Goal: Check status: Check status

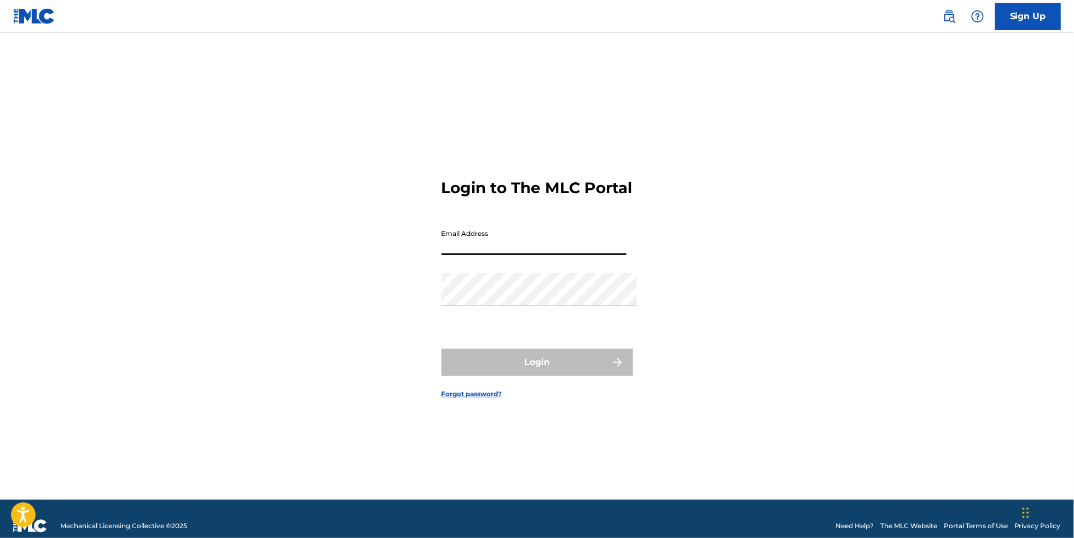
type input "[EMAIL_ADDRESS][DOMAIN_NAME]"
click at [537, 367] on button "Login" at bounding box center [536, 361] width 191 height 27
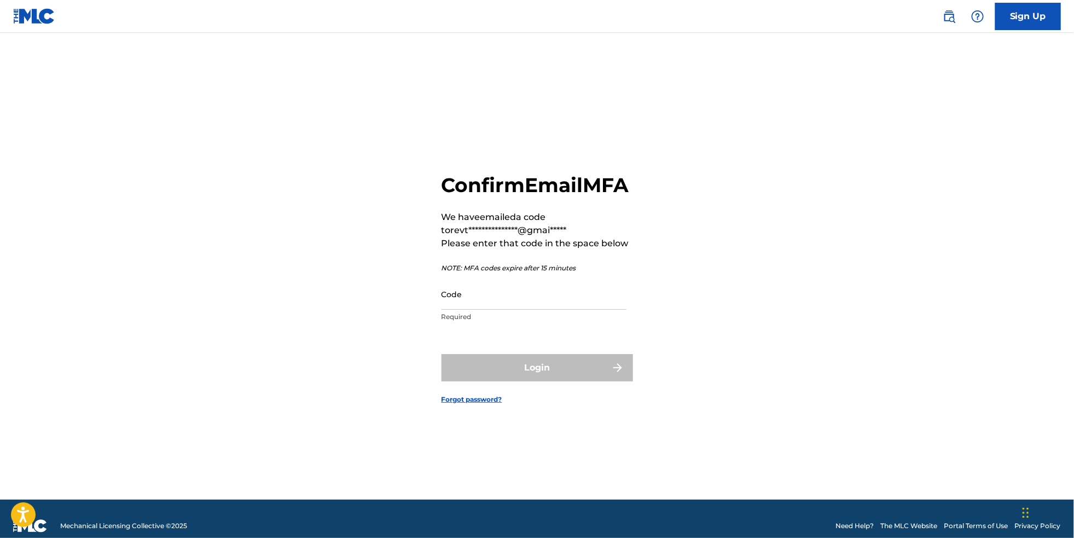
click at [487, 298] on input "Code" at bounding box center [533, 293] width 185 height 31
paste input "119524"
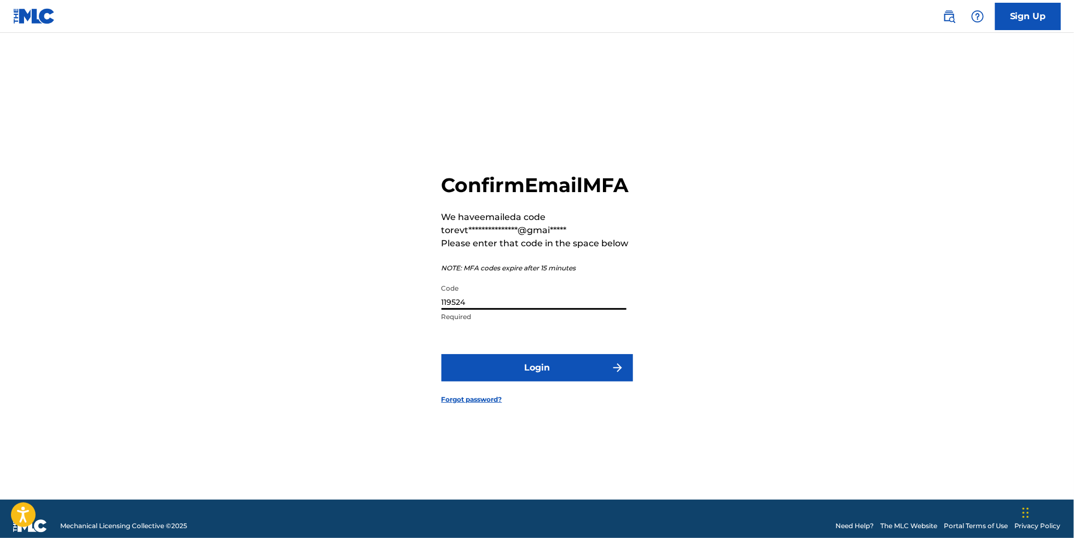
type input "119524"
click at [490, 369] on button "Login" at bounding box center [536, 367] width 191 height 27
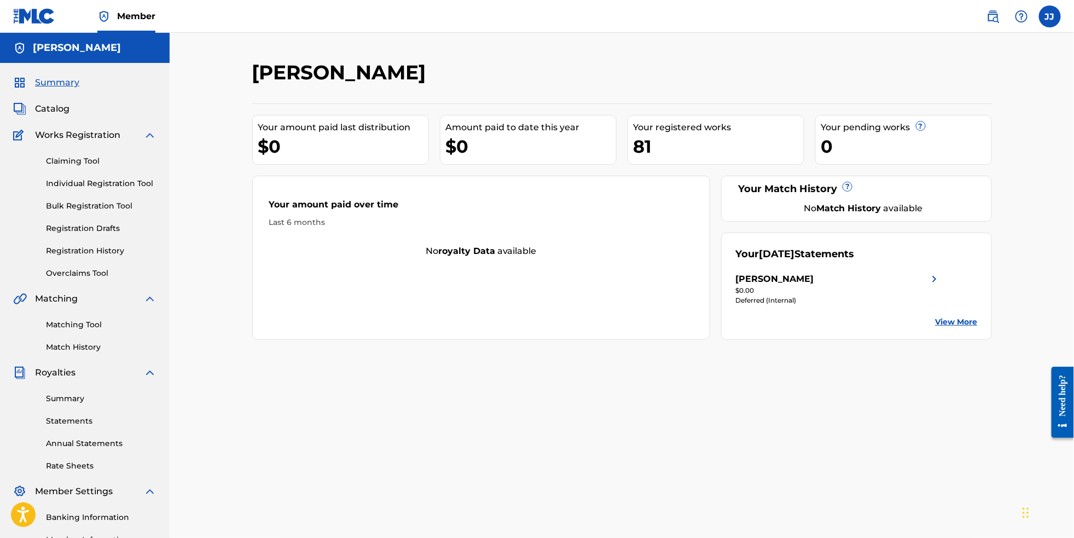
click at [82, 427] on link "Statements" at bounding box center [101, 420] width 110 height 11
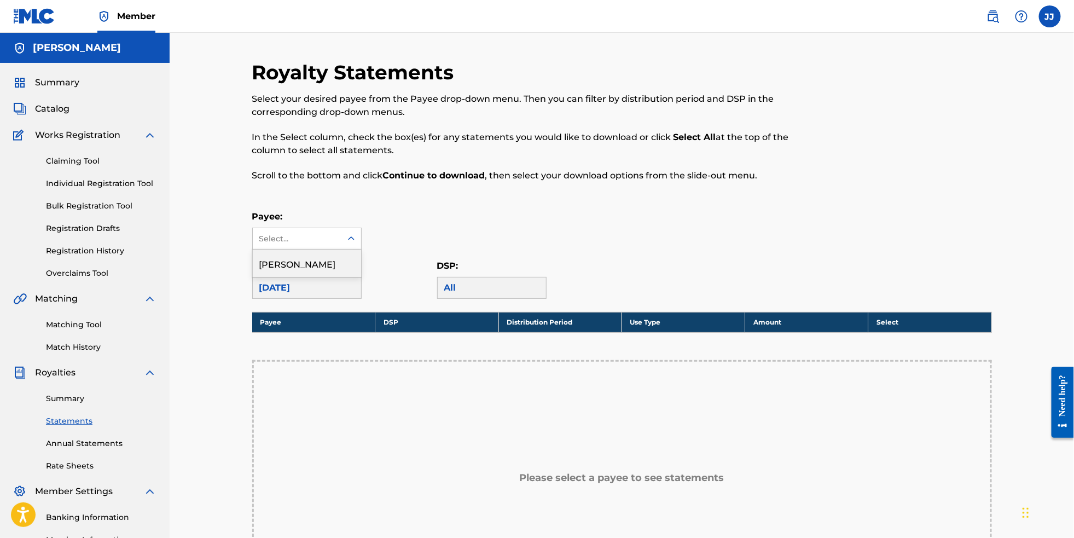
click at [346, 243] on icon at bounding box center [351, 238] width 11 height 11
click at [329, 273] on div "[PERSON_NAME]" at bounding box center [307, 262] width 108 height 27
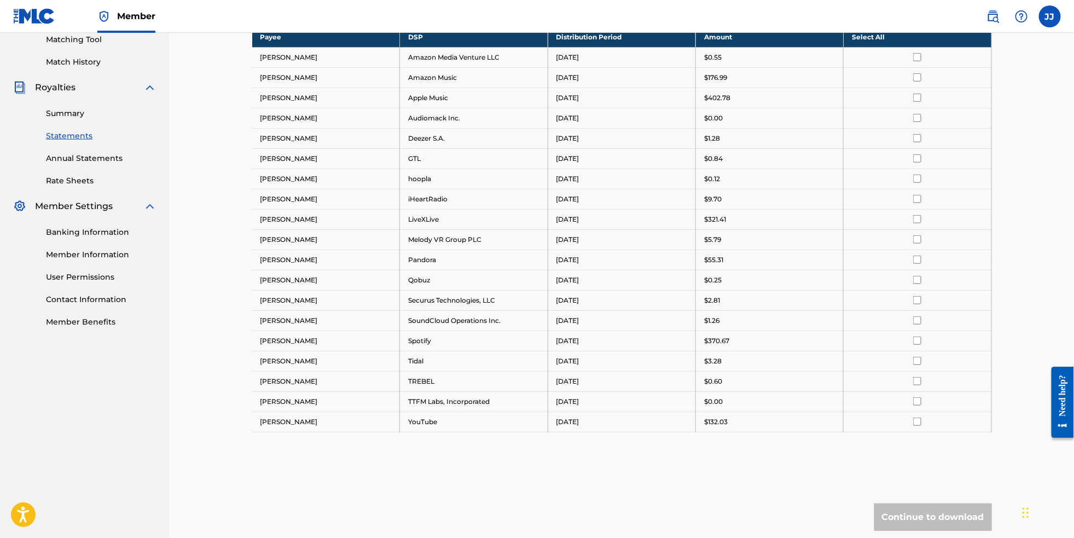
scroll to position [280, 0]
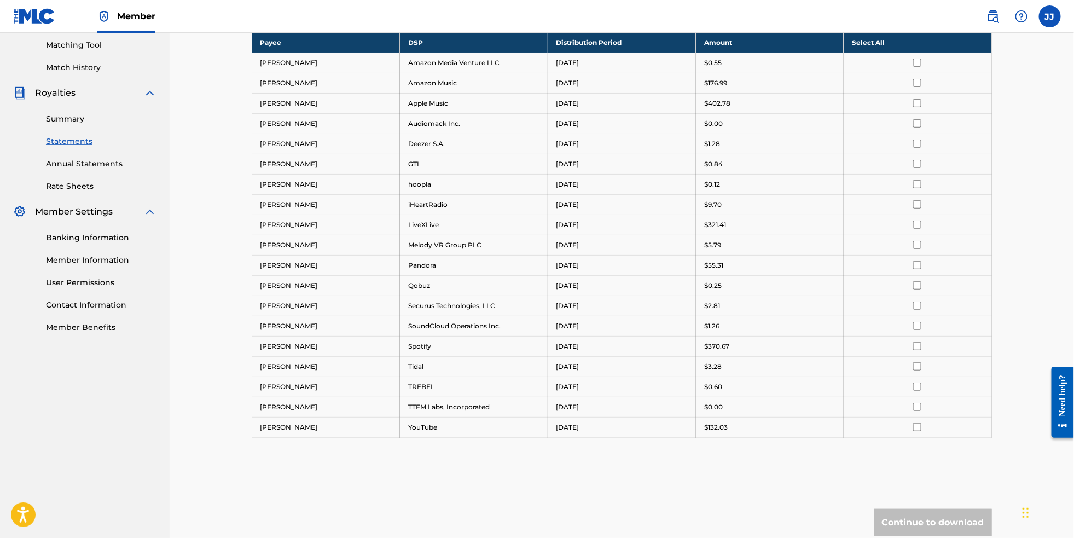
click at [74, 125] on link "Summary" at bounding box center [101, 118] width 110 height 11
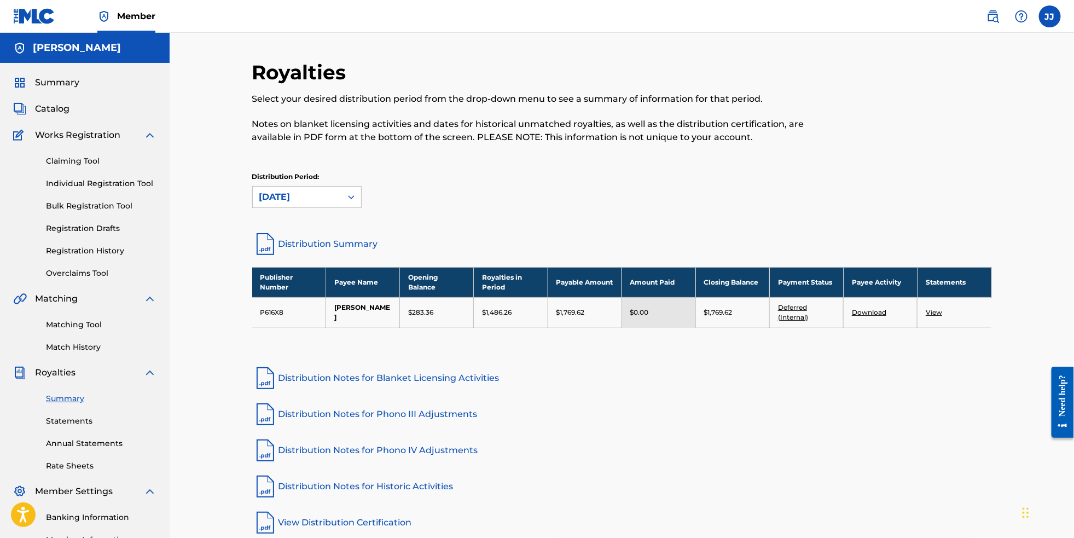
click at [808, 321] on link "Deferred (Internal)" at bounding box center [793, 312] width 30 height 18
